Goal: Transaction & Acquisition: Purchase product/service

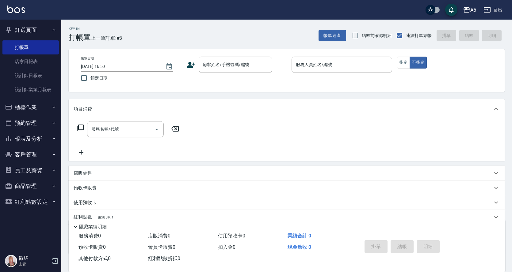
click at [25, 141] on button "報表及分析" at bounding box center [30, 139] width 56 height 16
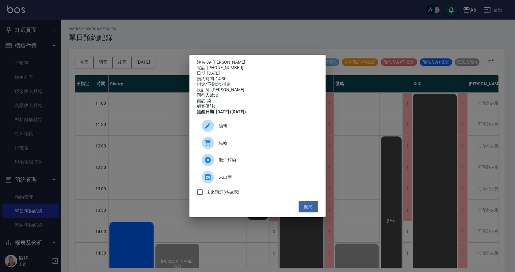
scroll to position [215, 0]
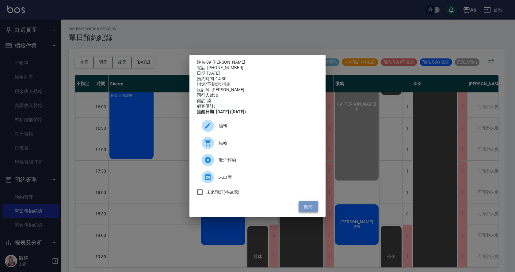
click at [310, 212] on button "關閉" at bounding box center [308, 206] width 20 height 11
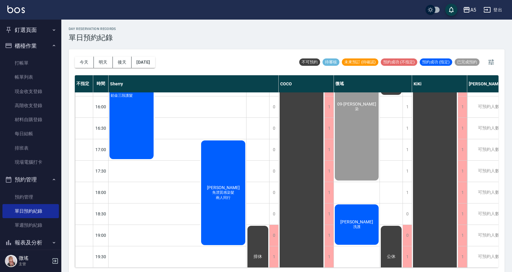
click at [360, 226] on span "洗護" at bounding box center [357, 227] width 10 height 5
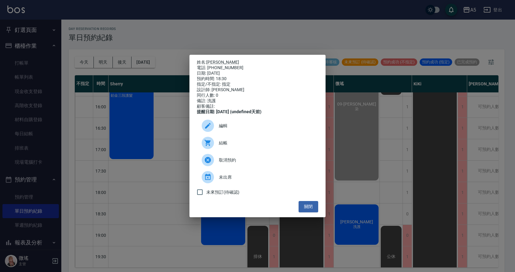
click at [247, 146] on span "結帳" at bounding box center [266, 143] width 94 height 6
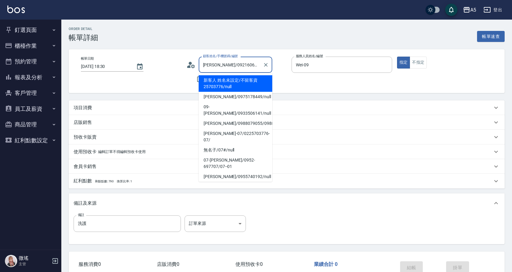
click at [213, 70] on input "[PERSON_NAME]/0921606089/05004" at bounding box center [230, 64] width 59 height 11
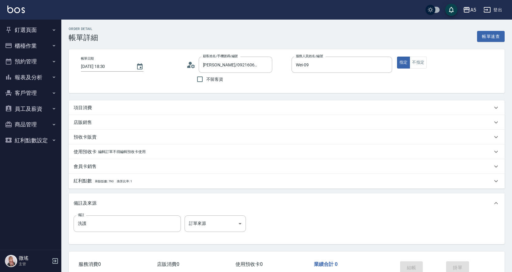
click at [87, 105] on p "項目消費" at bounding box center [83, 108] width 18 height 6
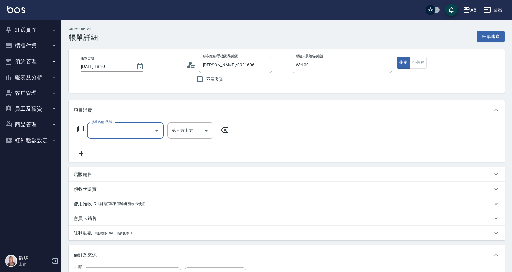
click at [101, 125] on div "服務名稱/代號 服務名稱/代號" at bounding box center [125, 131] width 77 height 16
click at [106, 135] on input "服務名稱/代號" at bounding box center [121, 130] width 62 height 11
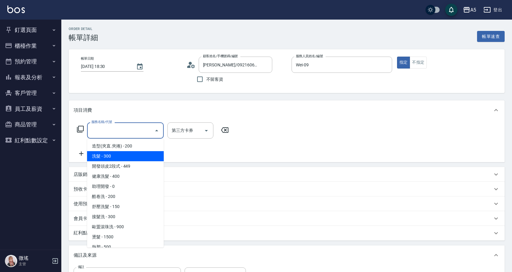
click at [116, 154] on span "洗髮 - 300" at bounding box center [125, 156] width 77 height 10
type input "洗髮(201)"
type input "30"
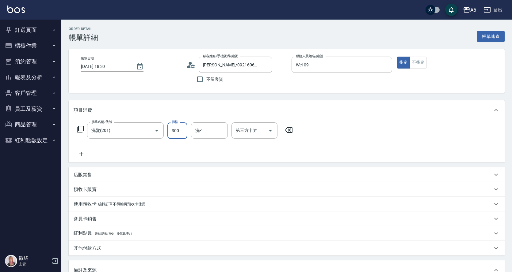
click at [175, 129] on input "300" at bounding box center [177, 131] width 20 height 17
type input "4"
type input "0"
type input "400"
type input "40"
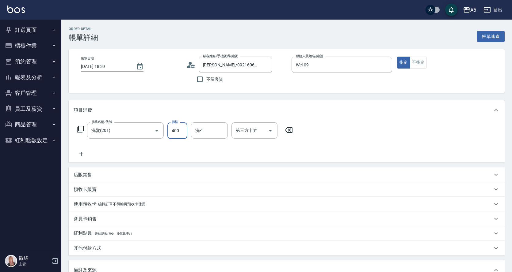
type input "400"
click at [156, 145] on div "服務名稱/代號 洗髮(201) 服務名稱/代號 價格 400 價格 洗-1 洗-1 第三方卡券 第三方卡券" at bounding box center [185, 140] width 223 height 35
click at [84, 153] on icon at bounding box center [81, 153] width 15 height 7
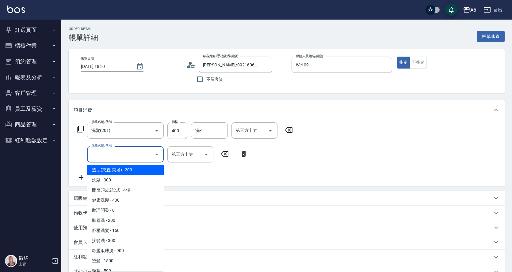
click at [94, 152] on input "服務名稱/代號" at bounding box center [121, 154] width 62 height 11
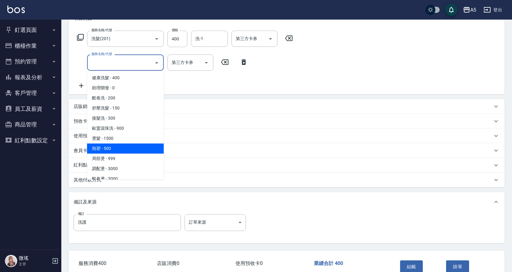
scroll to position [92, 0]
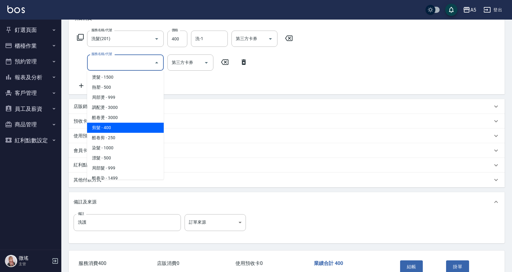
click at [112, 127] on span "剪髮 - 400" at bounding box center [125, 128] width 77 height 10
type input "80"
type input "剪髮(401)"
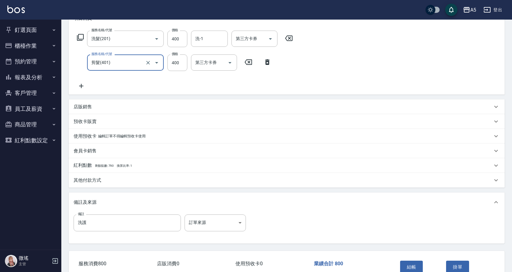
drag, startPoint x: 120, startPoint y: 60, endPoint x: 116, endPoint y: 64, distance: 5.7
click at [119, 62] on input "剪髮(401)" at bounding box center [117, 62] width 54 height 11
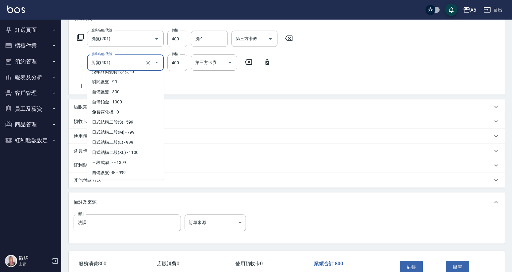
scroll to position [168, 0]
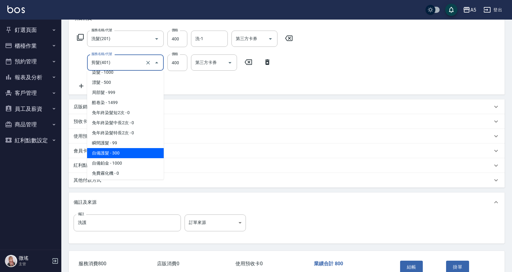
click at [120, 155] on span "自備護髮 - 300" at bounding box center [125, 153] width 77 height 10
type input "70"
type input "自備護髮(601)"
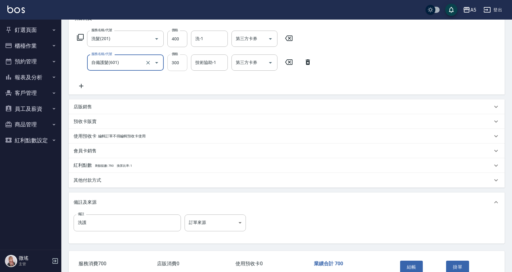
click at [181, 63] on input "300" at bounding box center [177, 63] width 20 height 17
type input "400"
type input "80"
click at [176, 61] on input "400" at bounding box center [177, 63] width 20 height 17
type input "400"
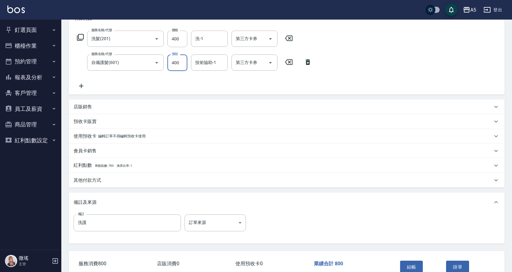
click at [364, 50] on div "服務名稱/代號 洗髮(201) 服務名稱/代號 價格 400 價格 洗-1 洗-1 第三方卡券 第三方卡券 服務名稱/代號 自備護髮(601) 服務名稱/代號…" at bounding box center [287, 61] width 436 height 66
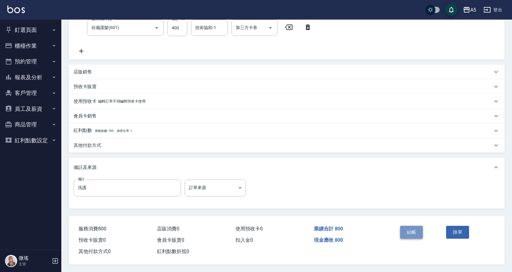
click at [410, 230] on button "結帳" at bounding box center [411, 232] width 23 height 13
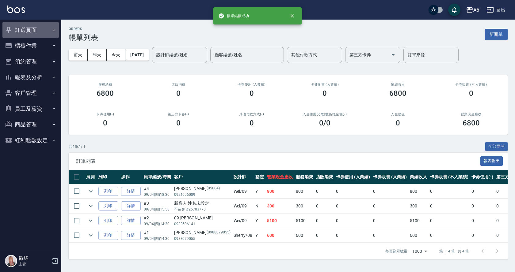
click at [24, 26] on button "釘選頁面" at bounding box center [30, 30] width 56 height 16
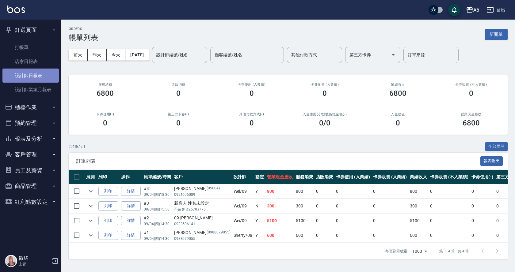
click at [32, 78] on link "設計師日報表" at bounding box center [30, 76] width 56 height 14
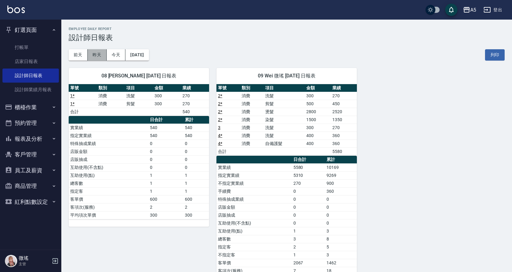
click at [90, 55] on button "昨天" at bounding box center [97, 54] width 19 height 11
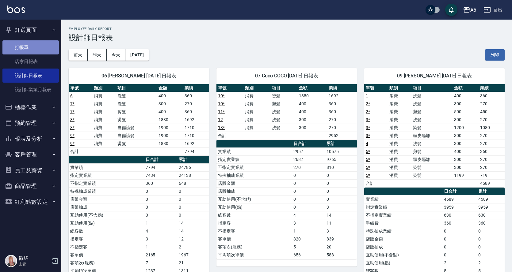
click at [40, 48] on link "打帳單" at bounding box center [30, 47] width 56 height 14
